Goal: Task Accomplishment & Management: Use online tool/utility

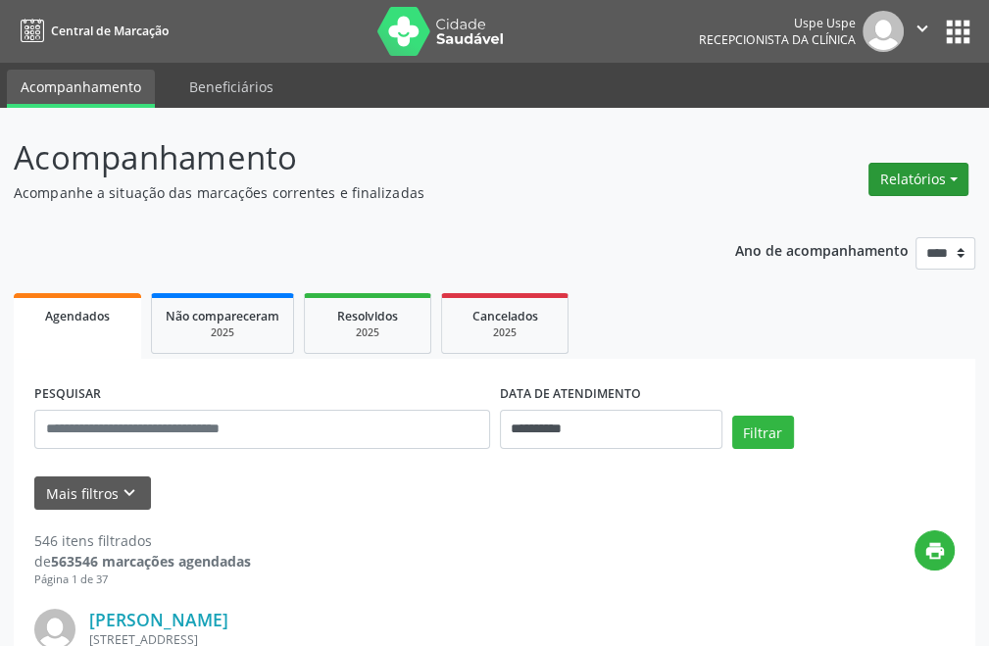
click at [947, 183] on button "Relatórios" at bounding box center [918, 179] width 100 height 33
click at [798, 213] on link "Agendamentos" at bounding box center [863, 221] width 211 height 27
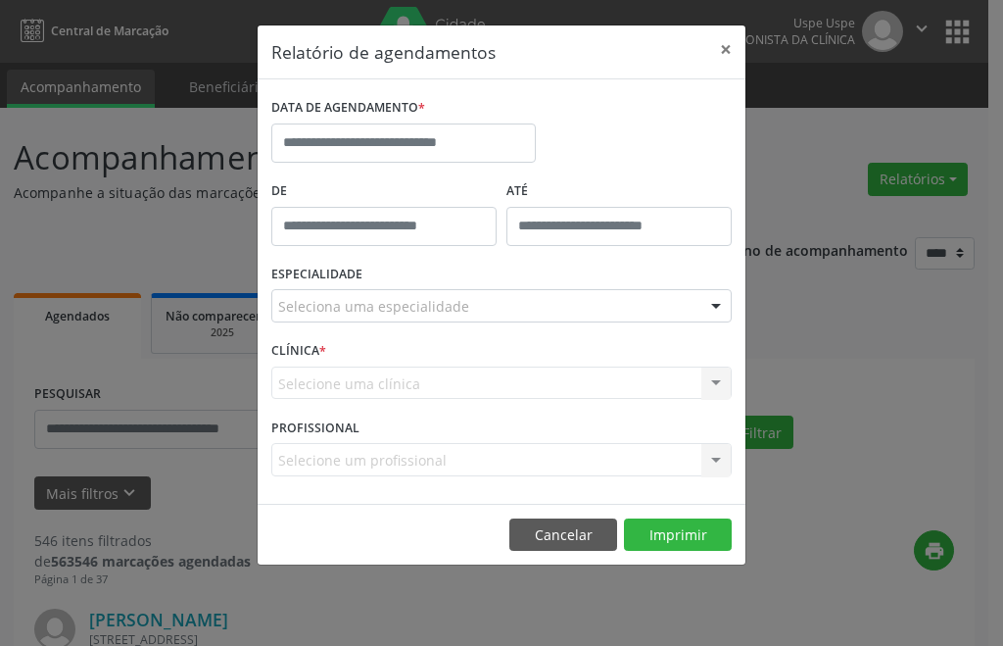
click at [430, 275] on div "ESPECIALIDADE Seleciona uma especialidade Todas as especialidades Alergologia A…" at bounding box center [502, 298] width 470 height 76
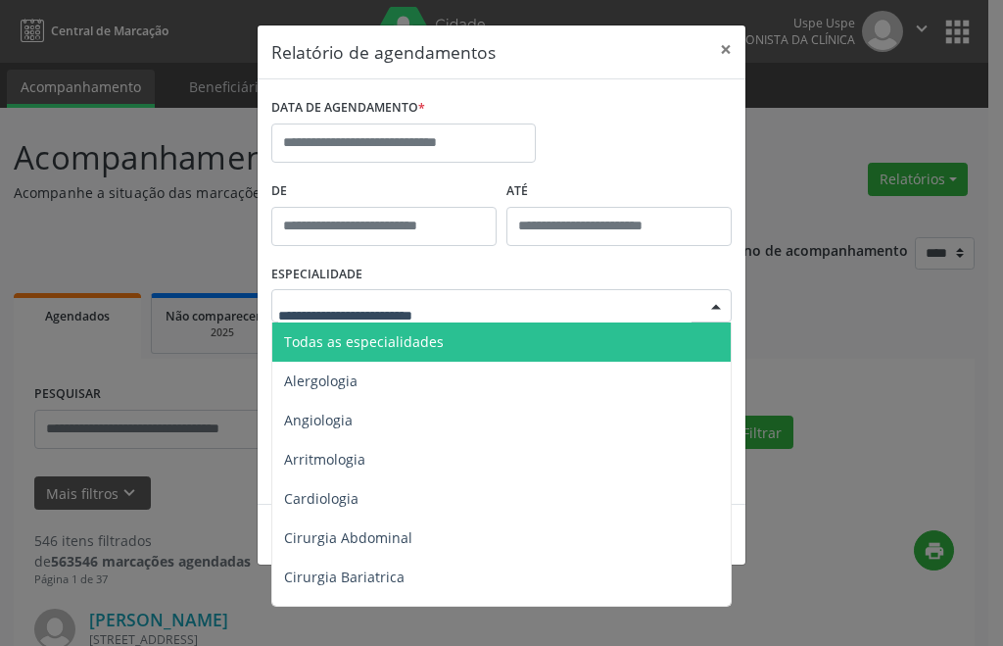
click at [439, 293] on div at bounding box center [501, 305] width 461 height 33
type input "***"
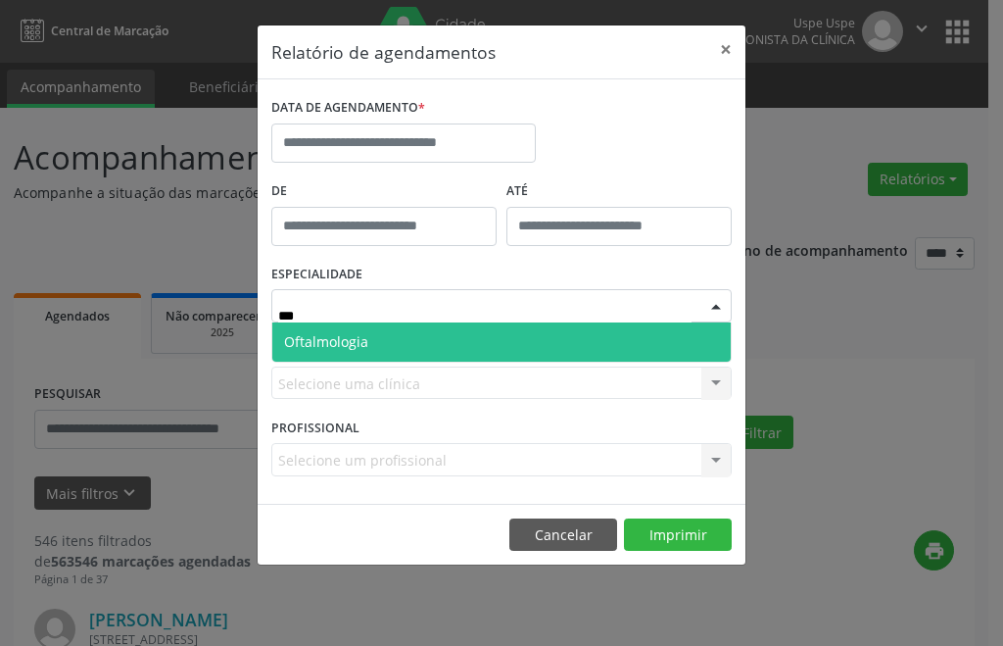
click at [416, 342] on span "Oftalmologia" at bounding box center [501, 341] width 459 height 39
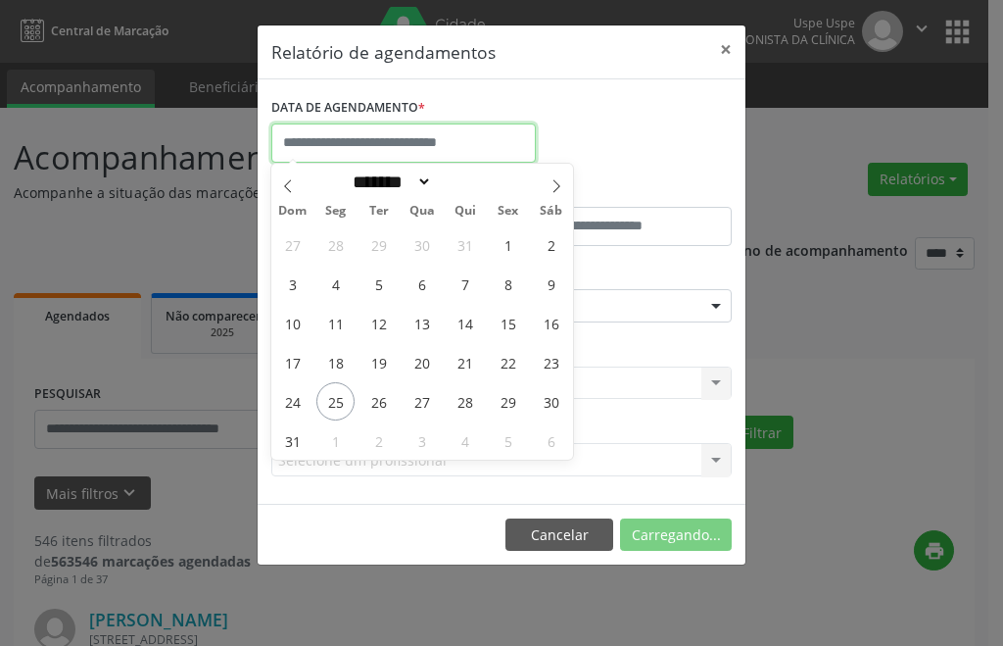
click at [360, 128] on input "text" at bounding box center [403, 142] width 265 height 39
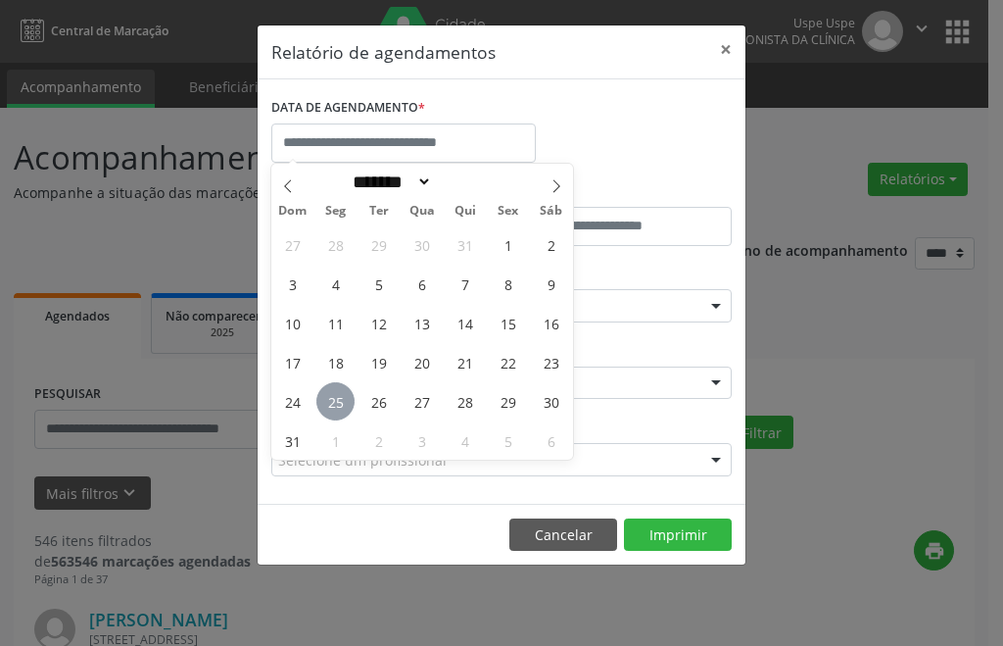
click at [331, 401] on span "25" at bounding box center [336, 401] width 38 height 38
type input "**********"
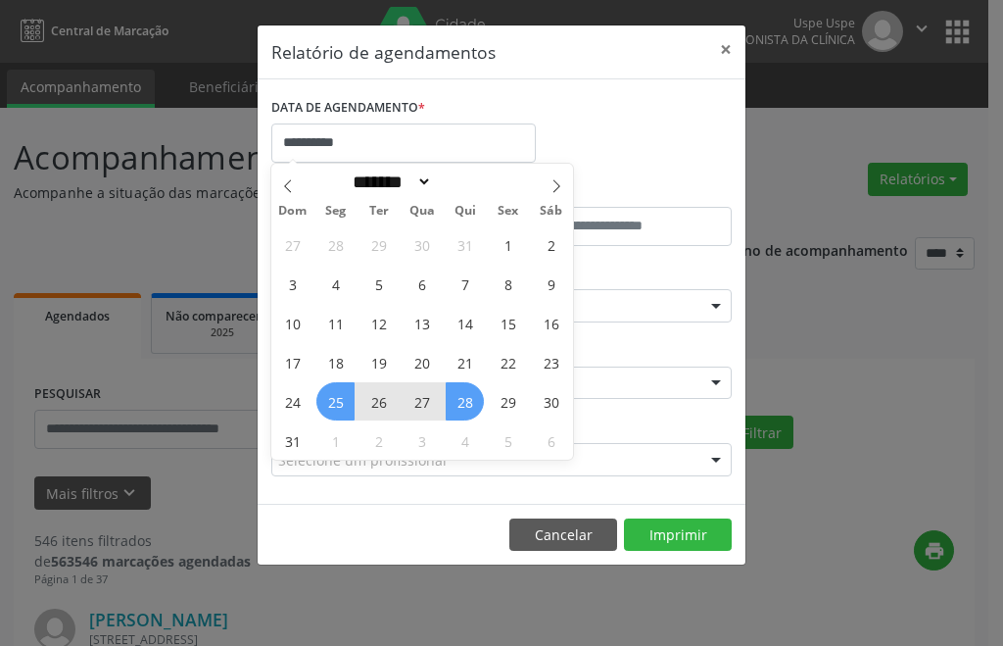
click at [470, 401] on span "28" at bounding box center [465, 401] width 38 height 38
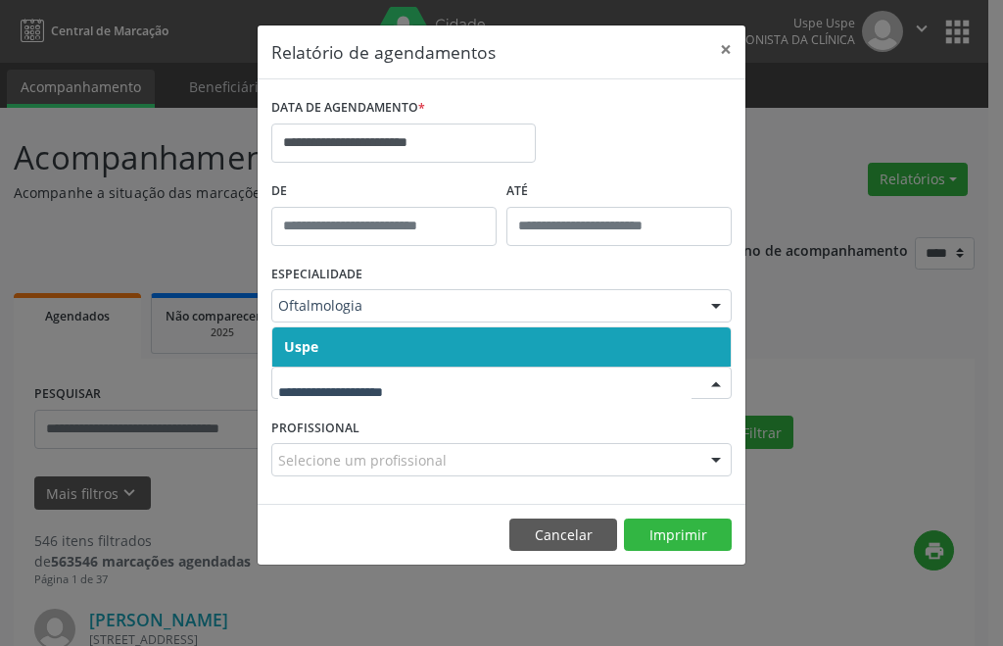
click at [519, 343] on span "Uspe" at bounding box center [501, 346] width 459 height 39
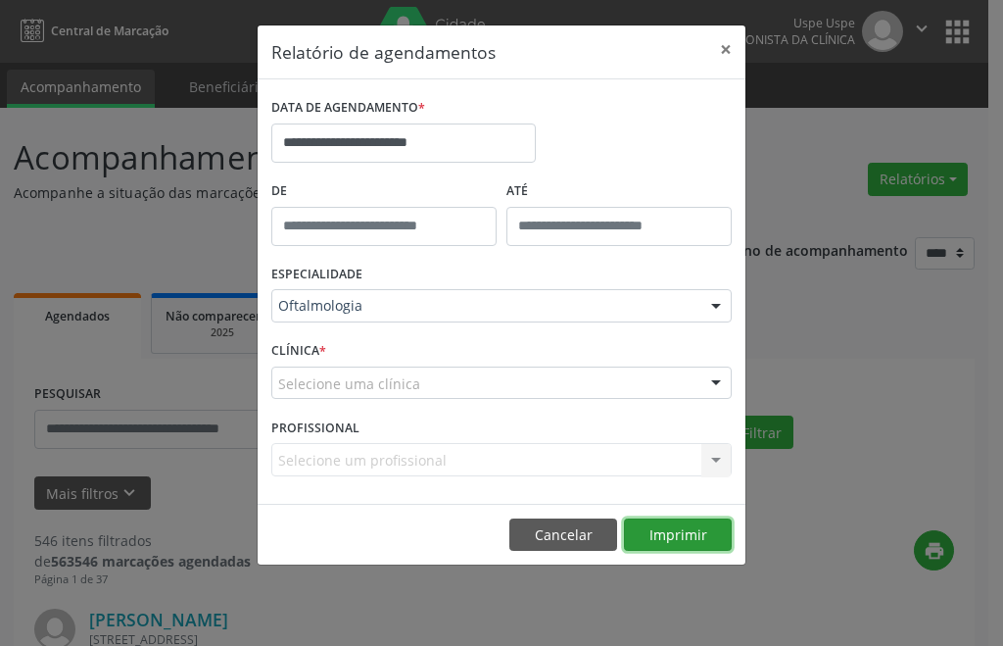
click at [680, 535] on button "Imprimir" at bounding box center [678, 534] width 108 height 33
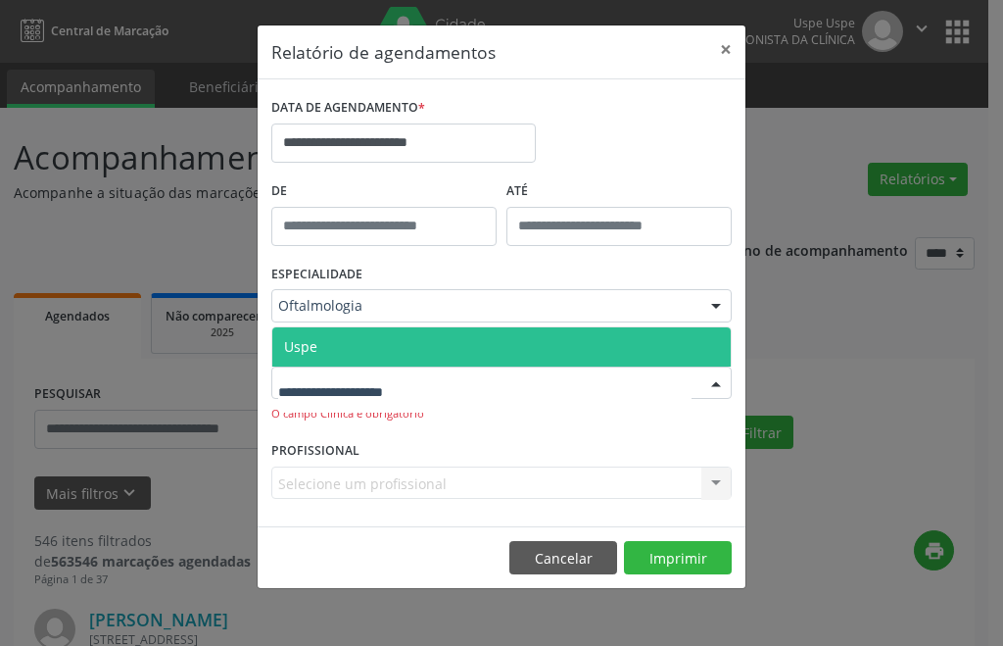
click at [332, 347] on span "Uspe" at bounding box center [501, 346] width 459 height 39
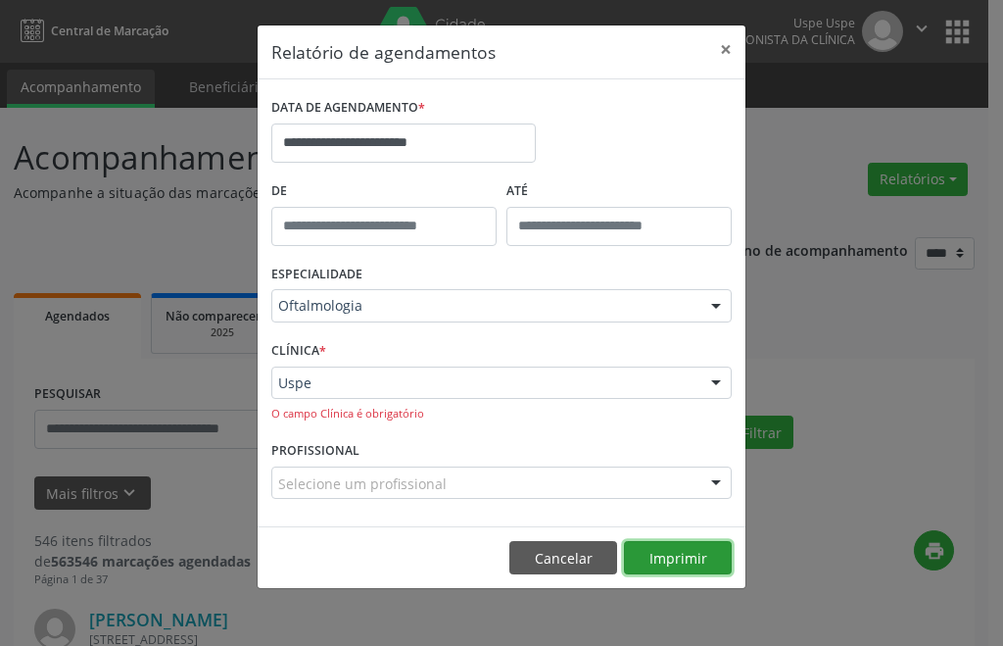
click at [658, 560] on button "Imprimir" at bounding box center [678, 557] width 108 height 33
